Goal: Task Accomplishment & Management: Manage account settings

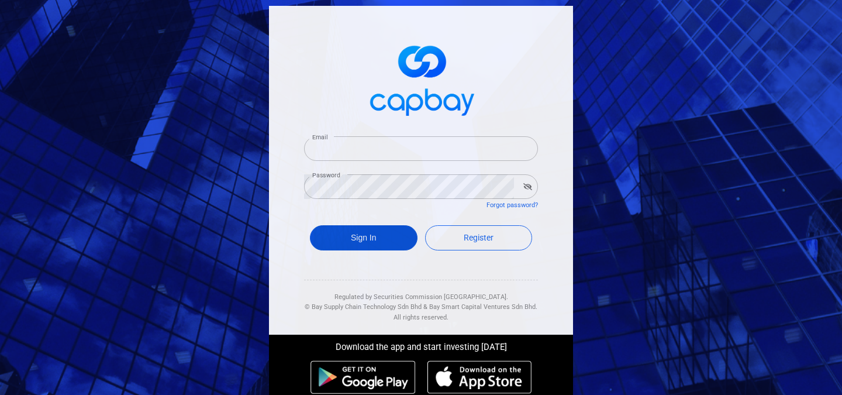
type input "[EMAIL_ADDRESS][DOMAIN_NAME]"
click at [348, 238] on button "Sign In" at bounding box center [364, 237] width 108 height 25
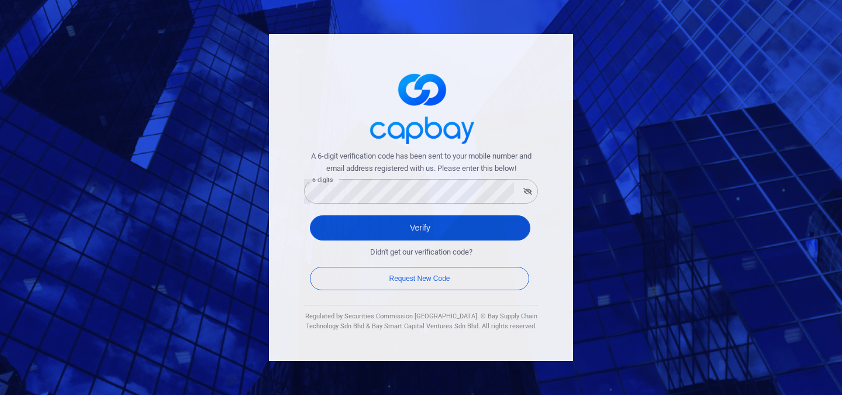
click at [351, 228] on button "Verify" at bounding box center [420, 227] width 221 height 25
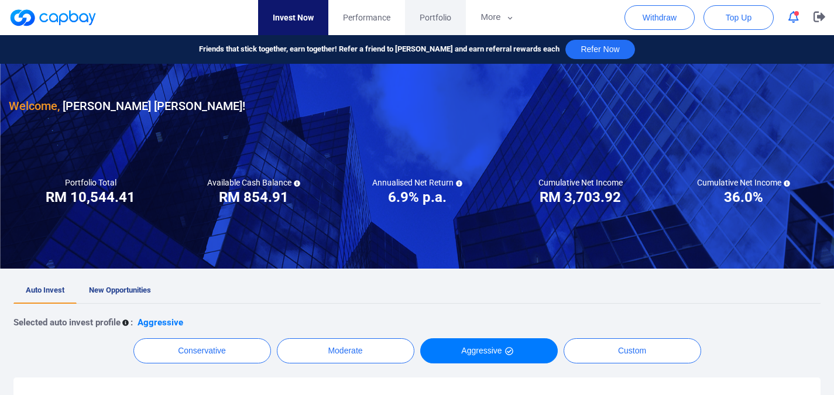
click at [429, 15] on span "Portfolio" at bounding box center [435, 17] width 32 height 13
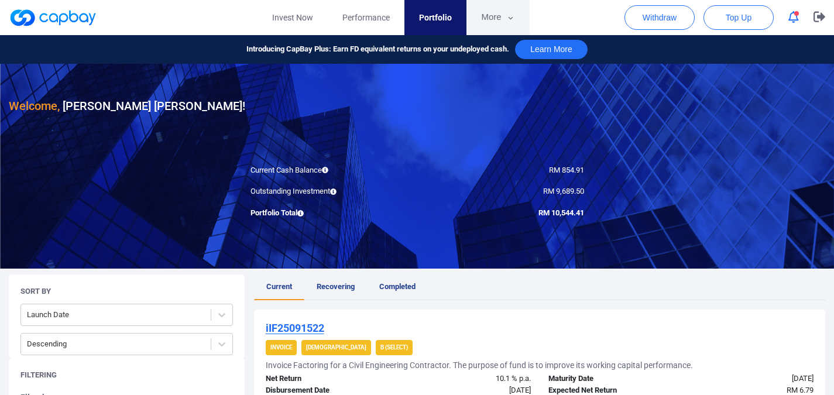
click at [506, 20] on icon "button" at bounding box center [510, 18] width 9 height 11
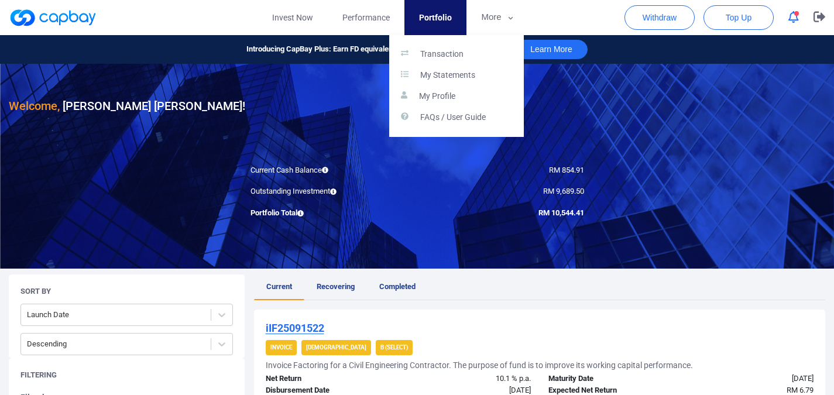
click at [791, 195] on button "button" at bounding box center [417, 197] width 834 height 395
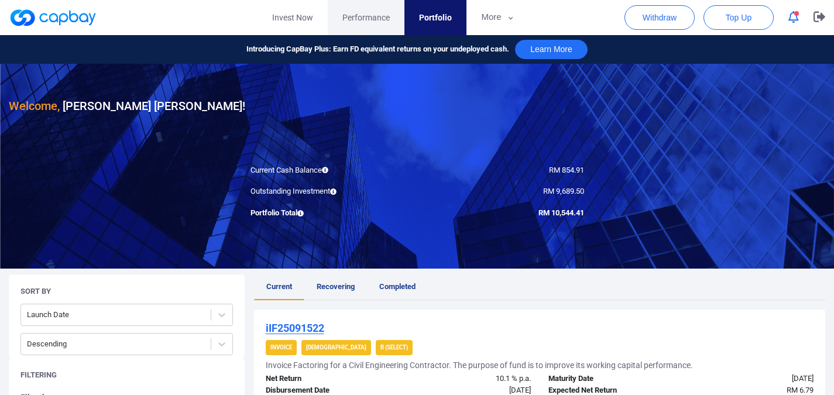
click at [376, 19] on span "Performance" at bounding box center [365, 17] width 47 height 13
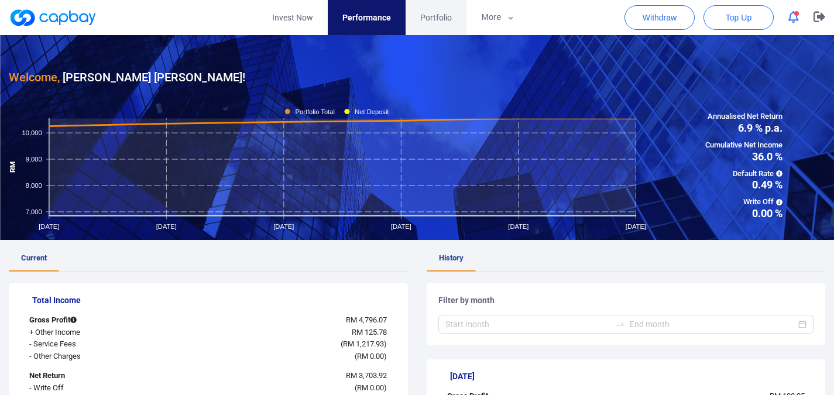
click at [438, 17] on span "Portfolio" at bounding box center [436, 17] width 32 height 13
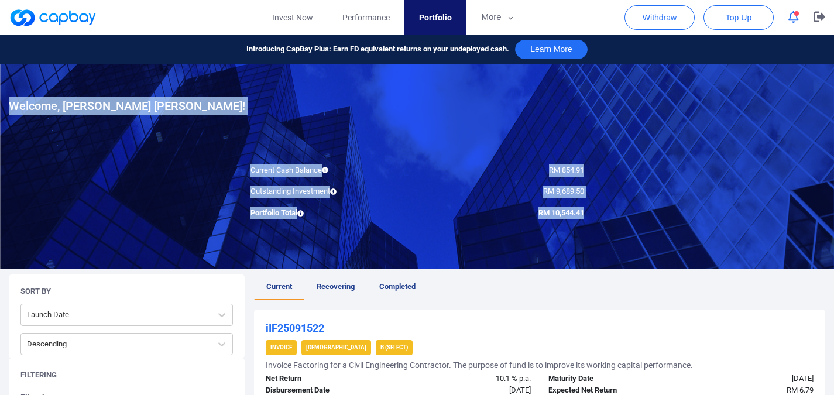
drag, startPoint x: 534, startPoint y: 211, endPoint x: 612, endPoint y: 214, distance: 78.5
click at [643, 212] on div at bounding box center [417, 166] width 834 height 205
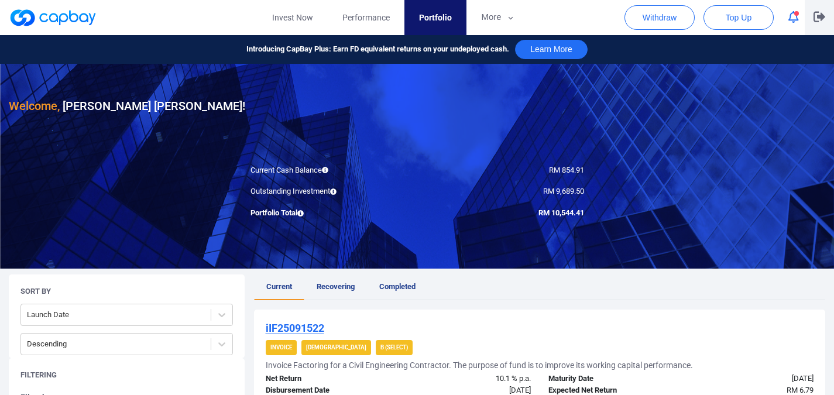
click at [821, 18] on icon "button" at bounding box center [819, 17] width 12 height 11
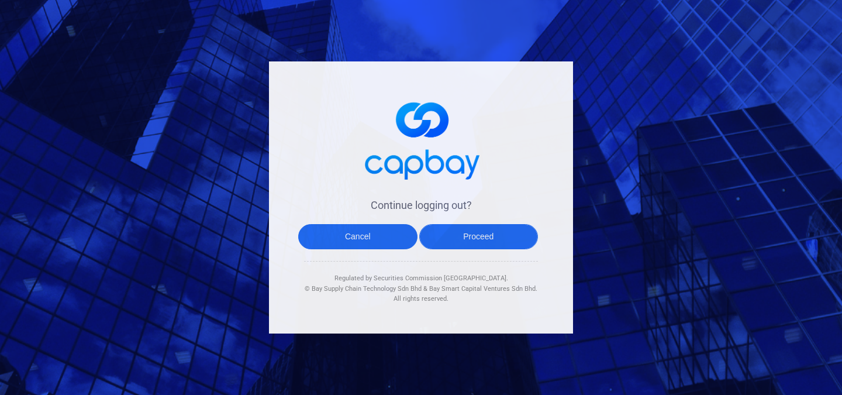
click at [491, 242] on button "Proceed" at bounding box center [478, 236] width 119 height 25
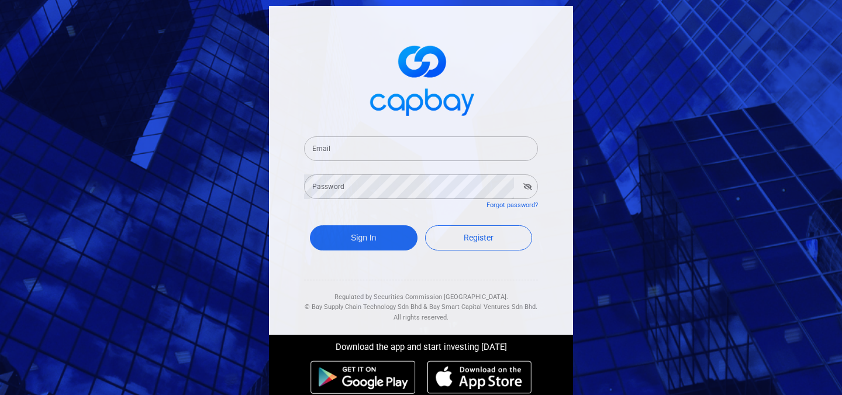
type input "[EMAIL_ADDRESS][DOMAIN_NAME]"
